Goal: Information Seeking & Learning: Understand process/instructions

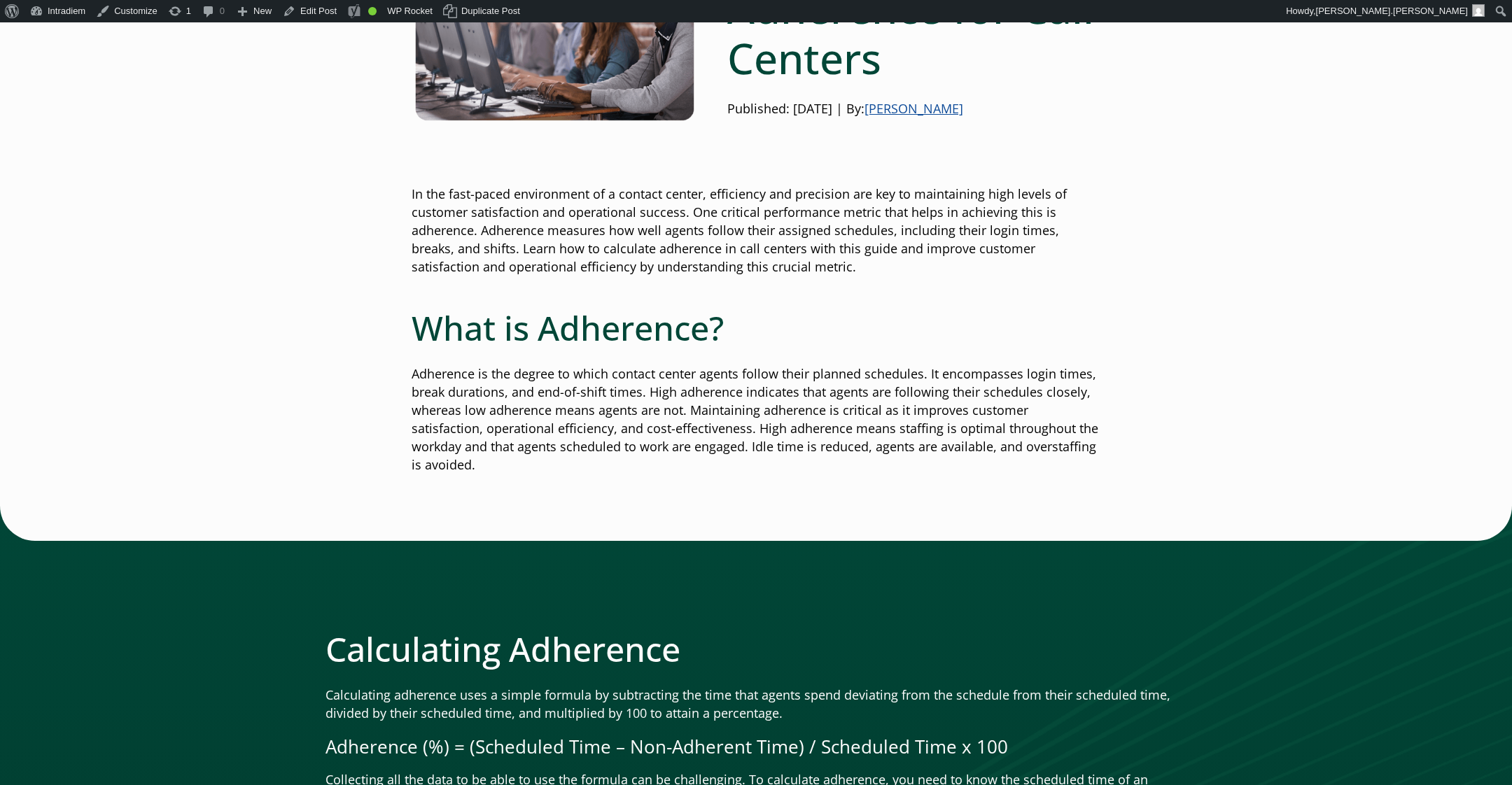
scroll to position [240, 0]
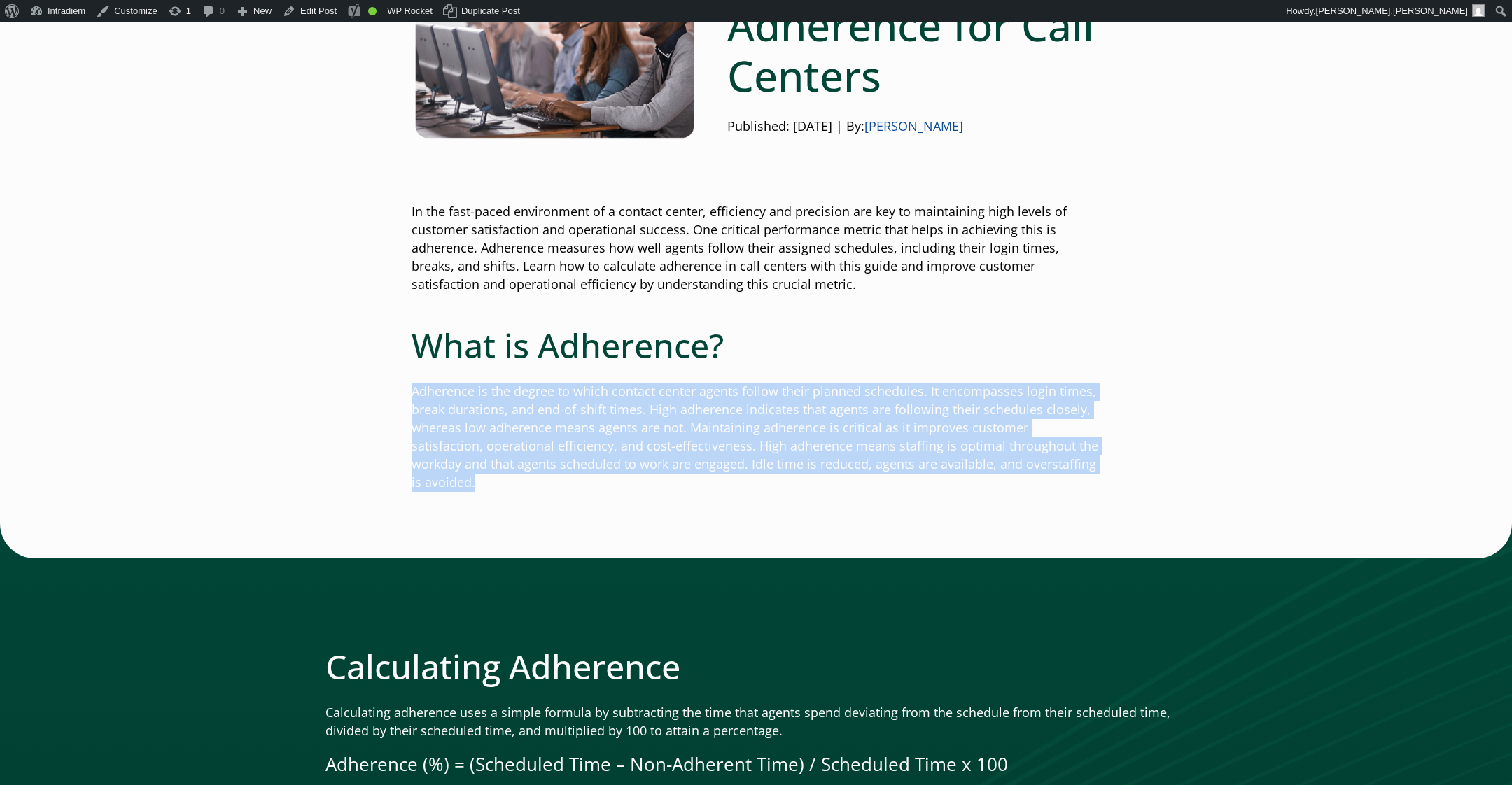
drag, startPoint x: 1098, startPoint y: 463, endPoint x: 874, endPoint y: 120, distance: 409.7
copy p "Adherence is the degree to which contact center agents follow their planned sch…"
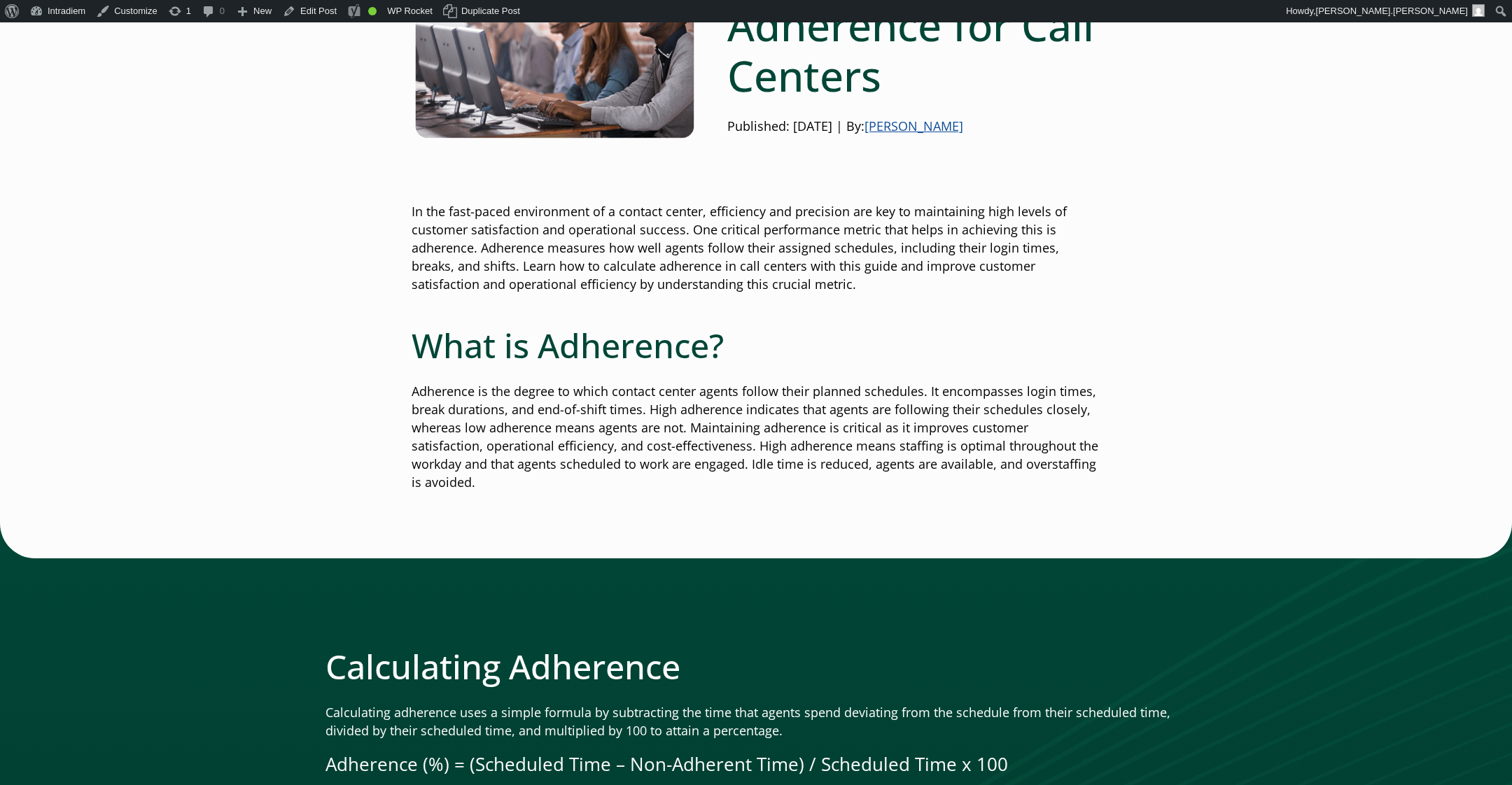
drag, startPoint x: 1180, startPoint y: 382, endPoint x: 1160, endPoint y: 378, distance: 20.4
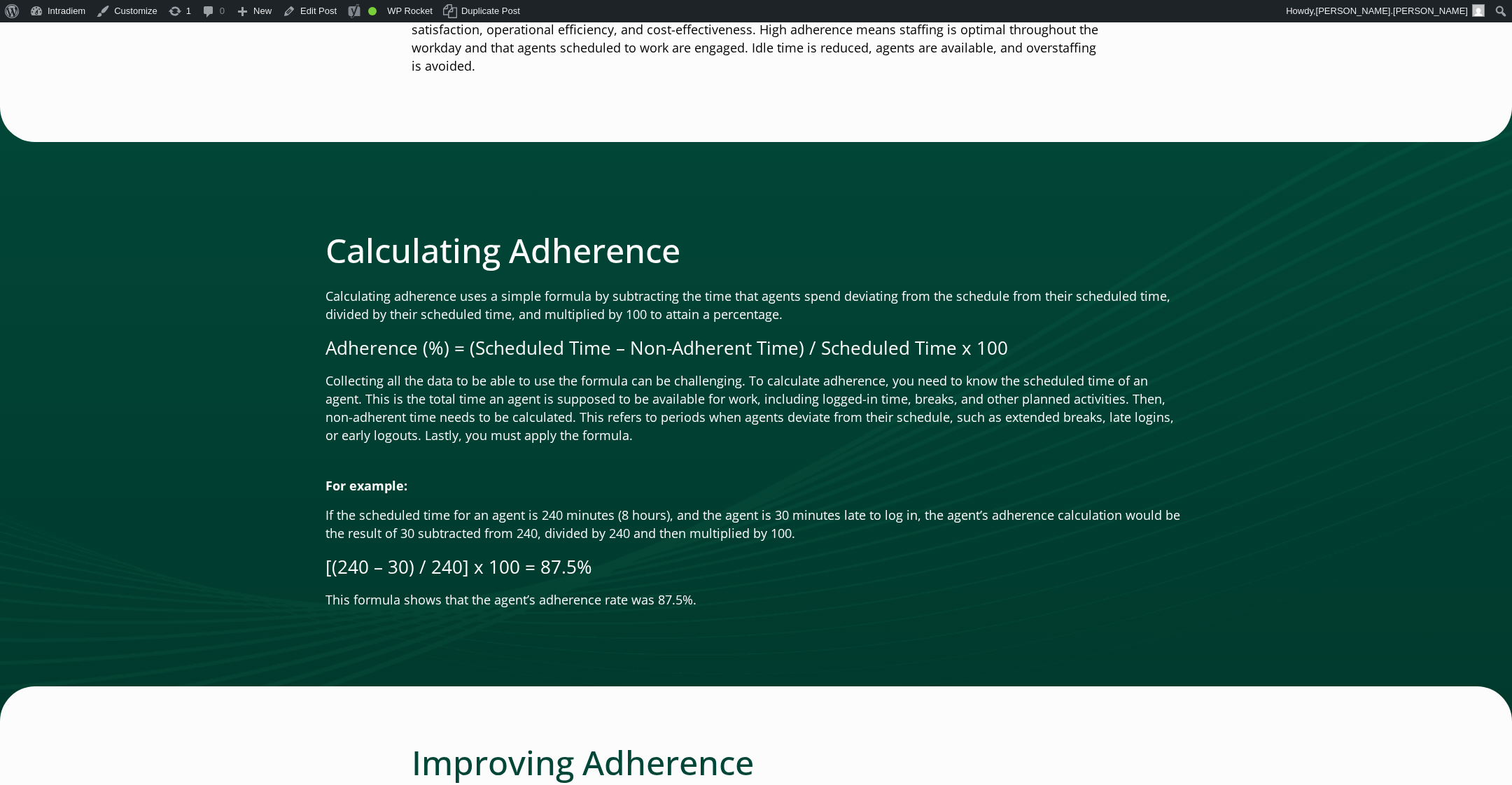
scroll to position [657, 0]
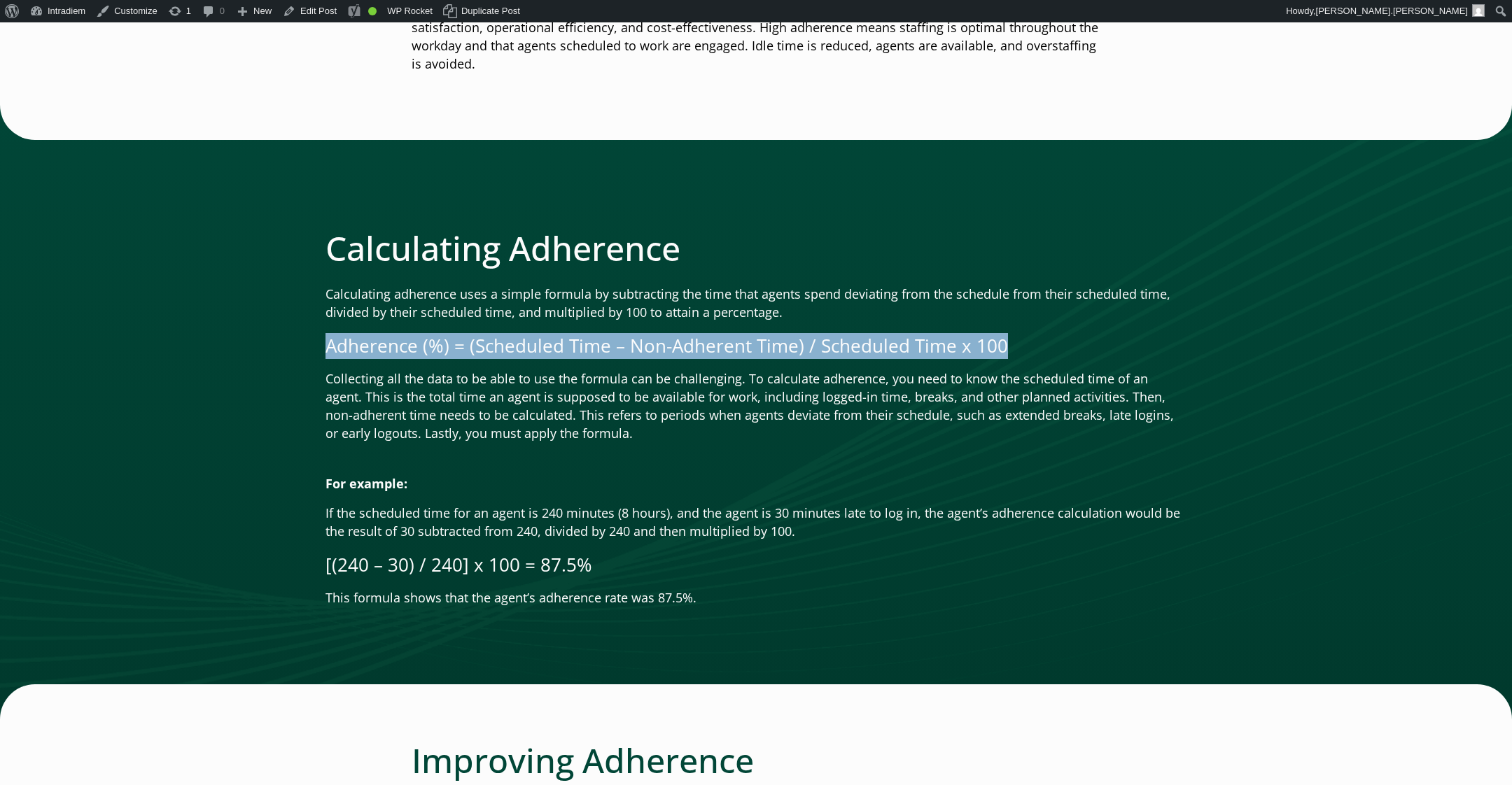
drag, startPoint x: 1002, startPoint y: 326, endPoint x: 326, endPoint y: 326, distance: 676.0
click at [326, 333] on p "Adherence (%) = (Scheduled Time – Non-Adherent Time) / Scheduled Time x 100" at bounding box center [756, 346] width 861 height 26
copy p "Adherence (%) = (Scheduled Time – Non-Adherent Time) / Scheduled Time x 100"
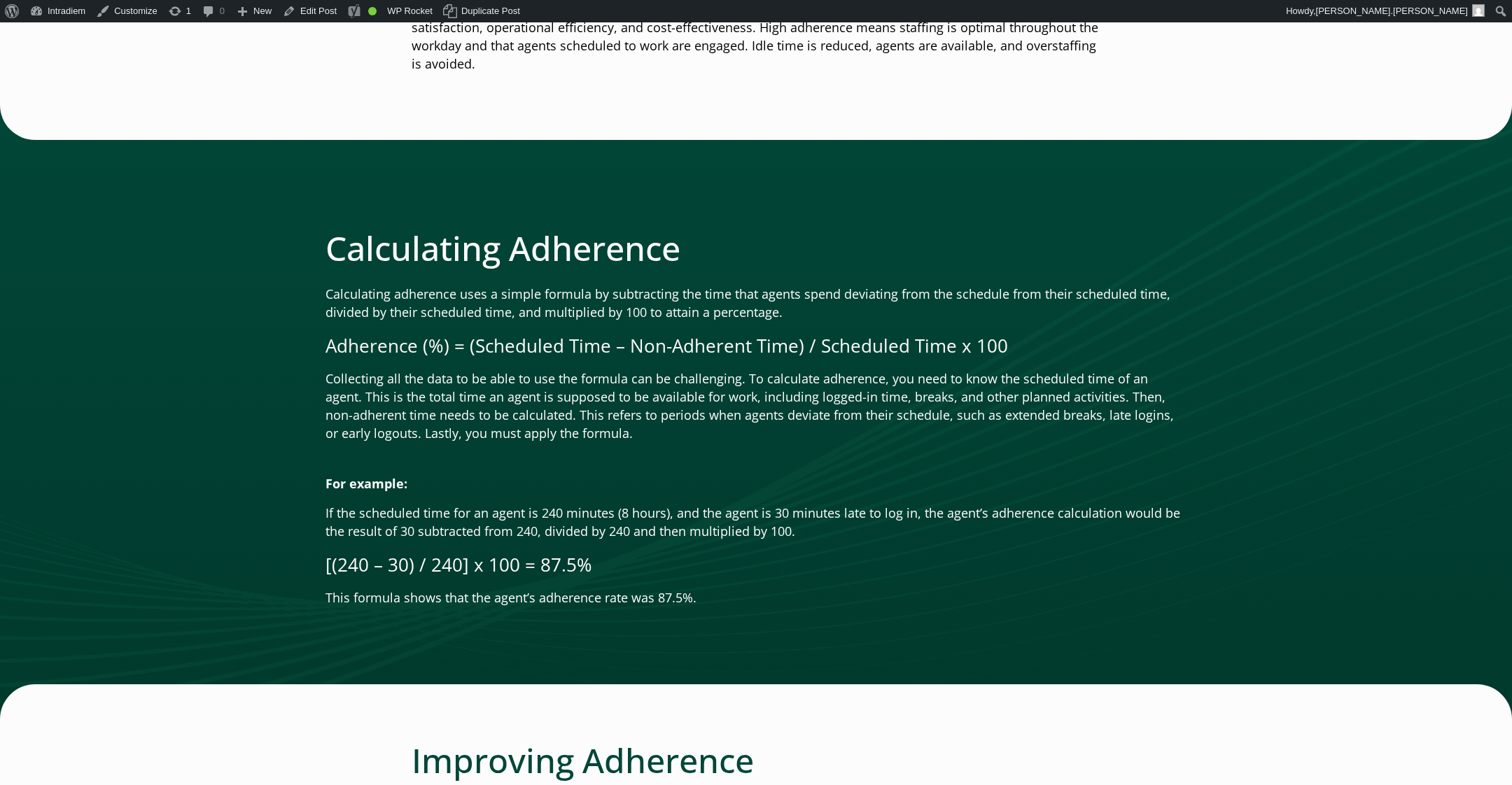
click at [1290, 181] on div at bounding box center [756, 412] width 1512 height 614
click at [762, 589] on p "This formula shows that the agent’s adherence rate was 87.5%." at bounding box center [756, 599] width 861 height 19
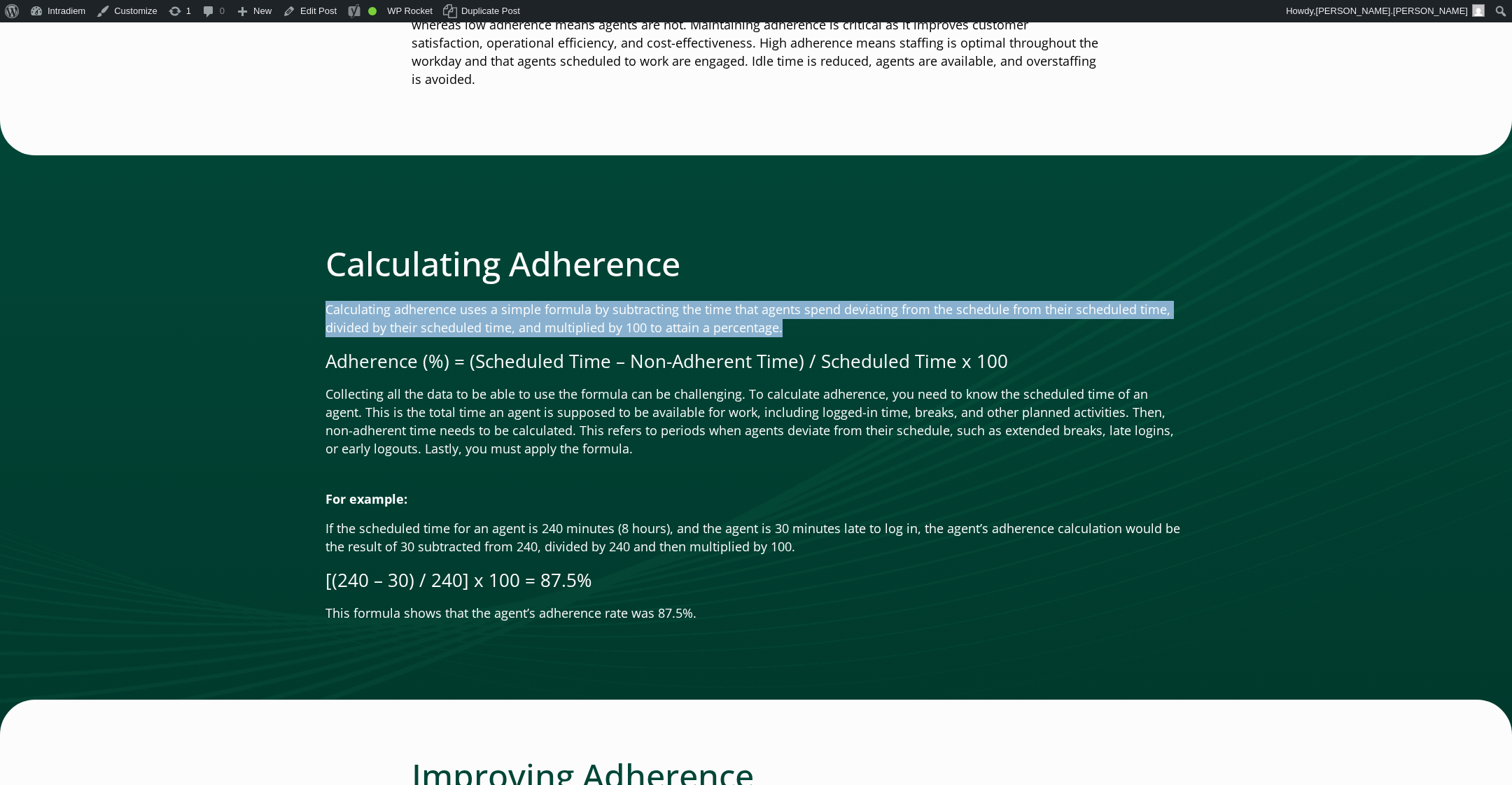
drag, startPoint x: 827, startPoint y: 313, endPoint x: 105, endPoint y: 355, distance: 723.2
click at [323, 299] on div "Calculating Adherence Calculating adherence uses a simple formula by subtractin…" at bounding box center [756, 427] width 1512 height 614
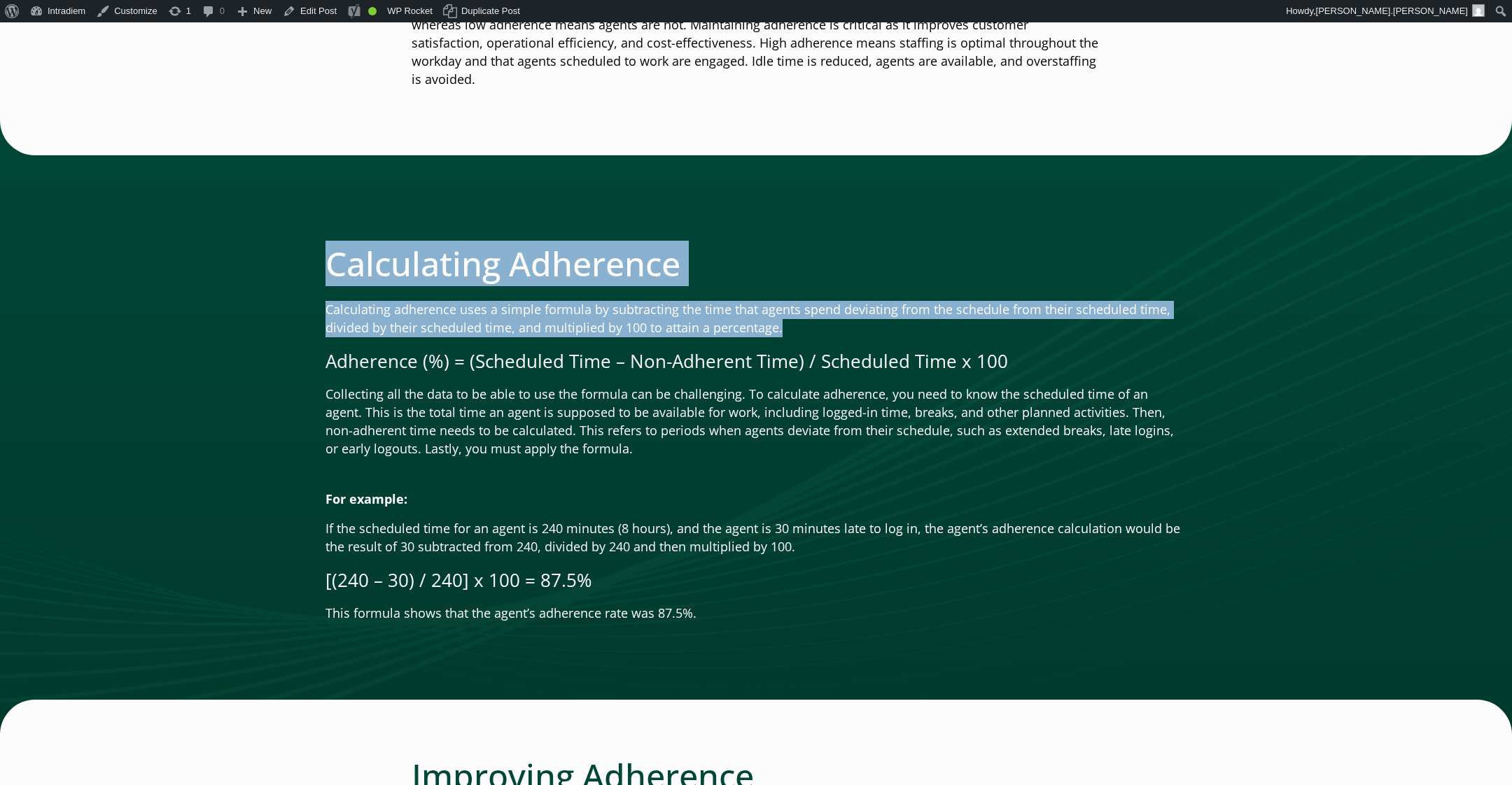
copy div "Calculating Adherence Calculating adherence uses a simple formula by subtractin…"
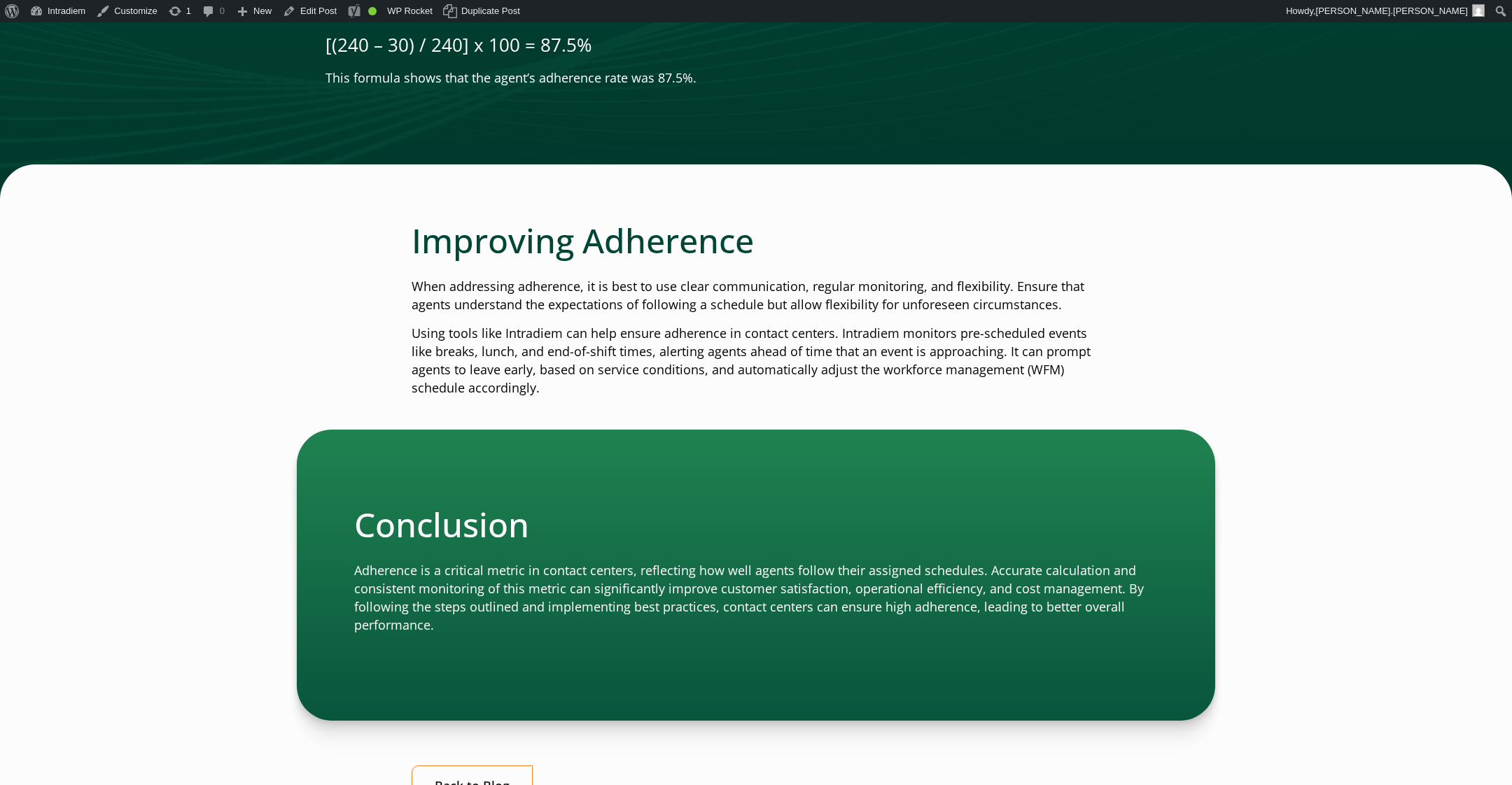
scroll to position [1179, 0]
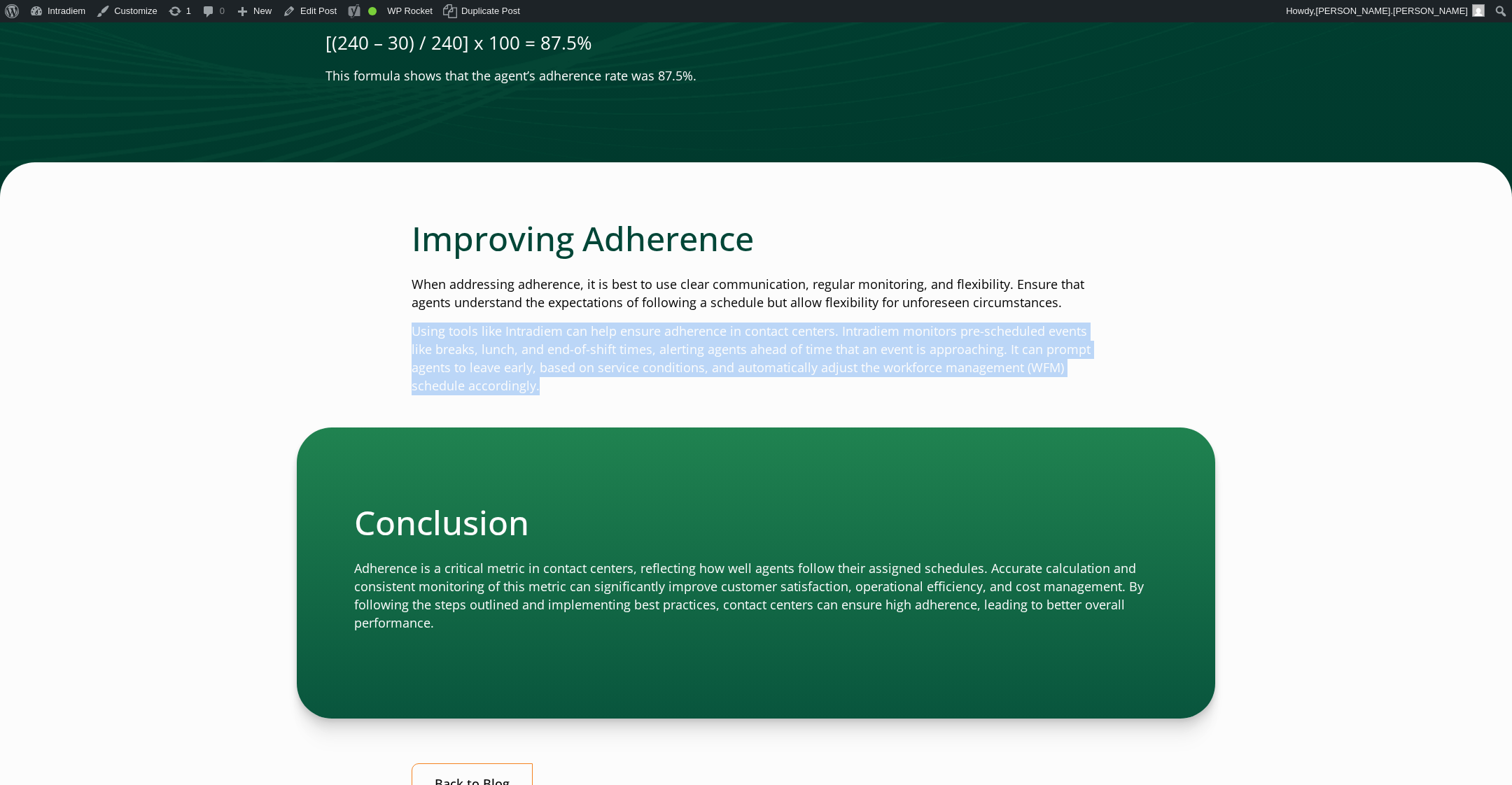
drag, startPoint x: 639, startPoint y: 379, endPoint x: 350, endPoint y: 304, distance: 298.6
click at [354, 304] on div "How to Calculate Adherence for Call Centers Published: [DATE] | By: [PERSON_NAM…" at bounding box center [756, 148] width 1007 height 2277
copy div "Using tools like Intradiem can help ensure adherence in contact centers. Intrad…"
